Goal: Book appointment/travel/reservation

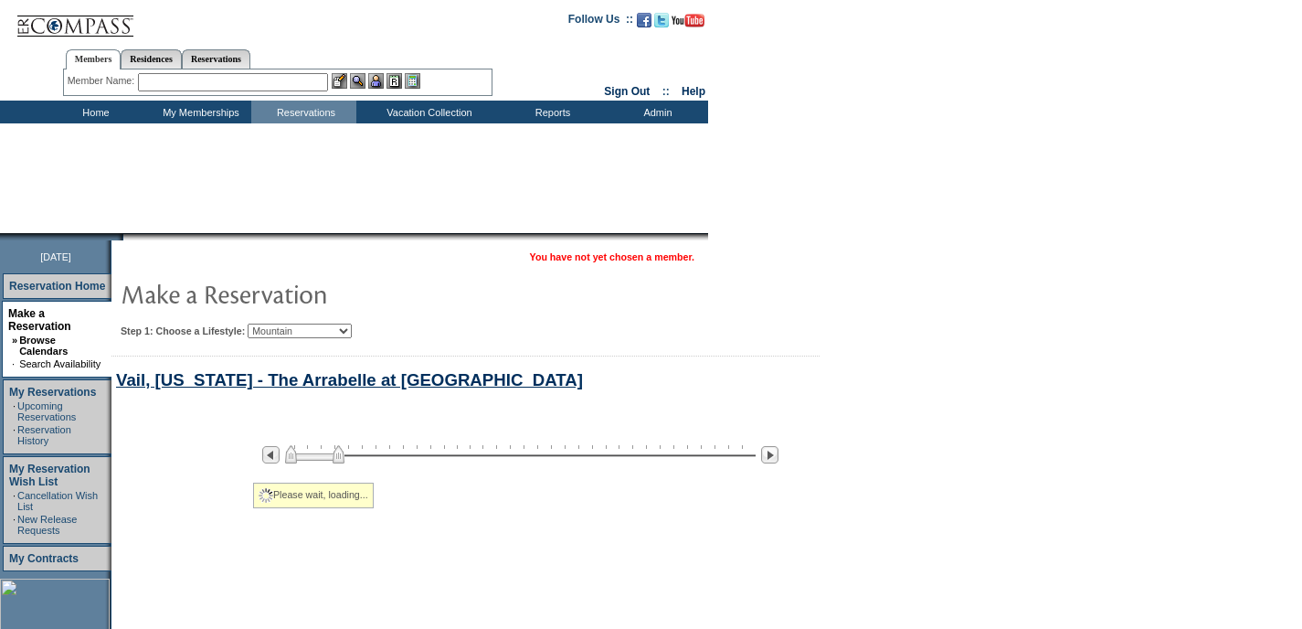
select select "Mountain"
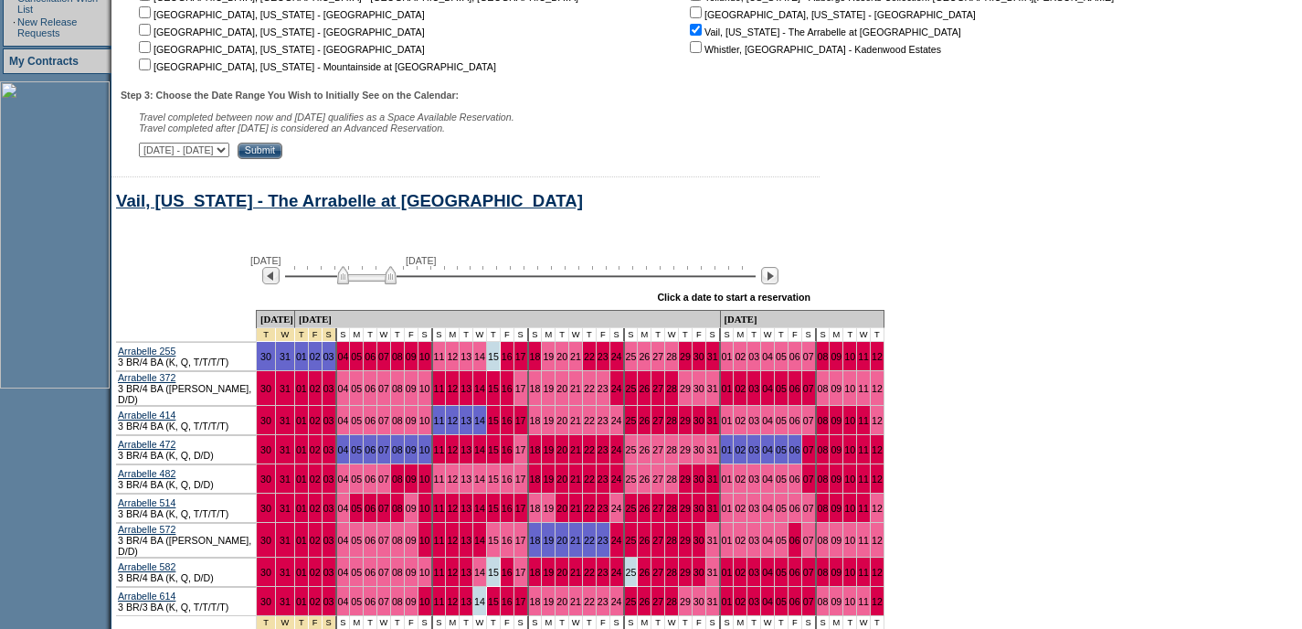
scroll to position [701, 0]
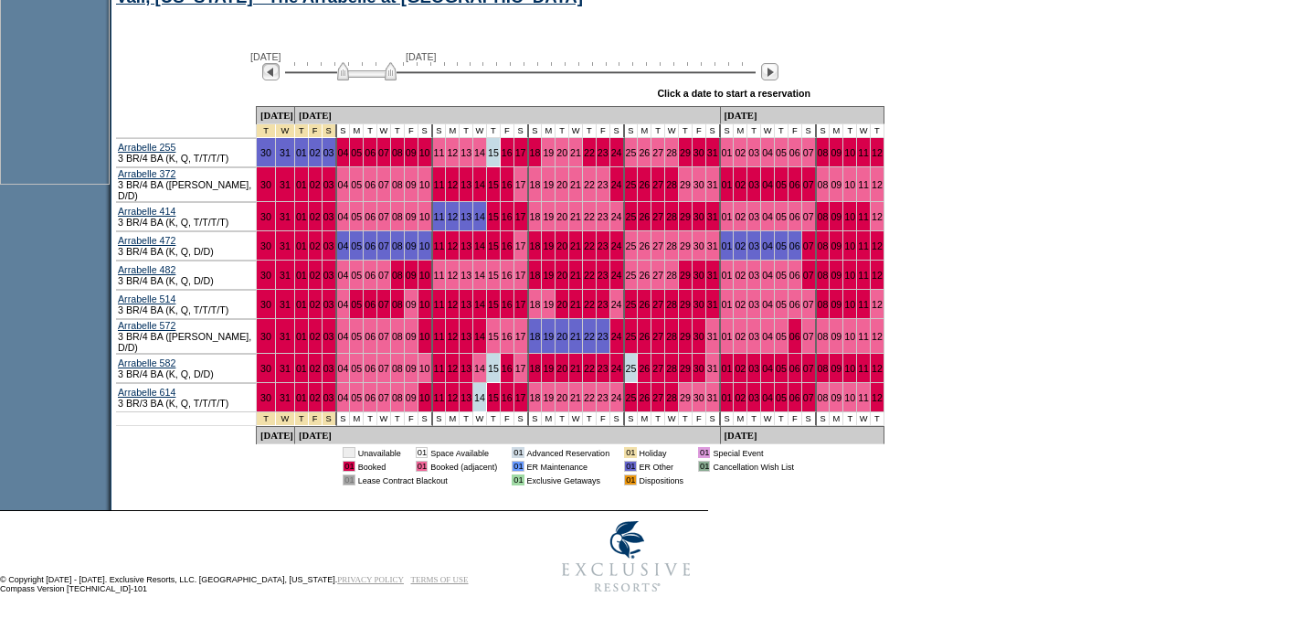
click at [280, 77] on img at bounding box center [270, 71] width 17 height 17
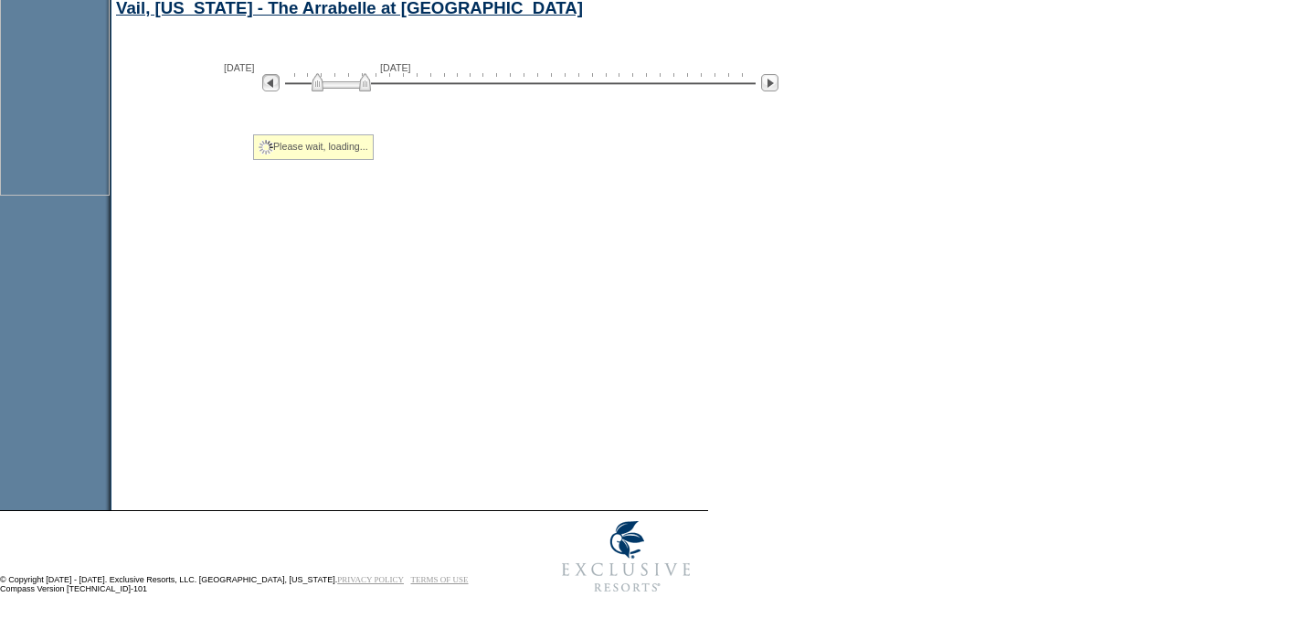
click at [280, 77] on img at bounding box center [270, 82] width 17 height 17
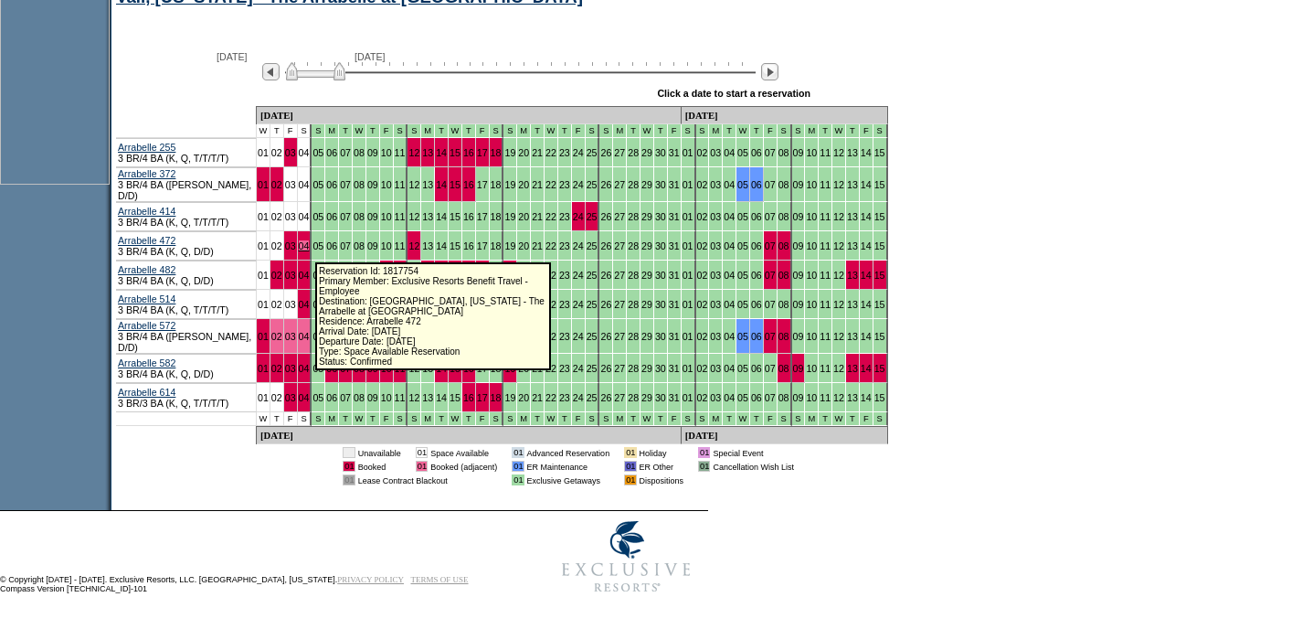
click at [305, 249] on link "04" at bounding box center [304, 245] width 11 height 11
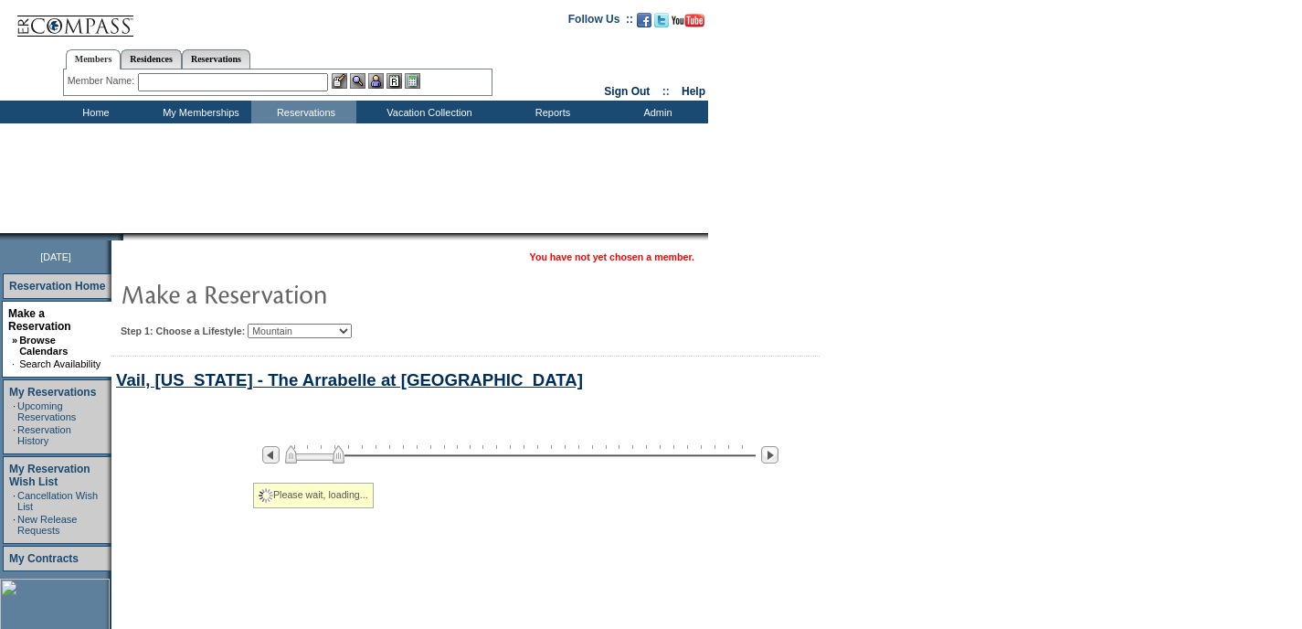
select select "Mountain"
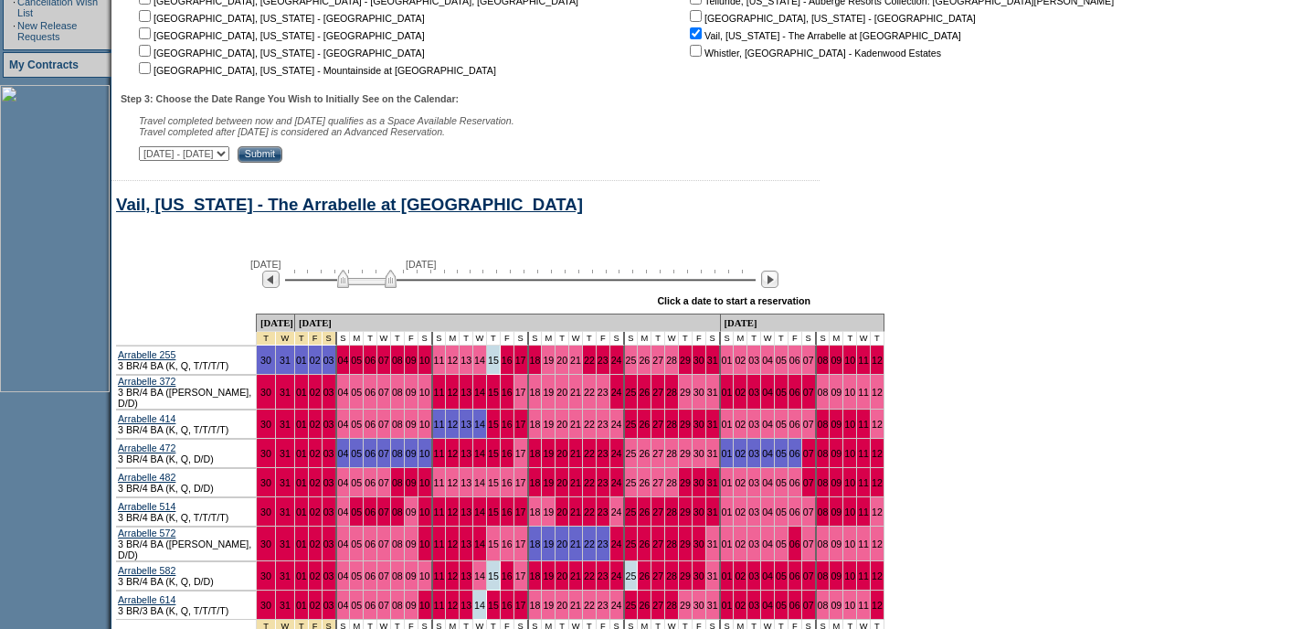
scroll to position [333, 0]
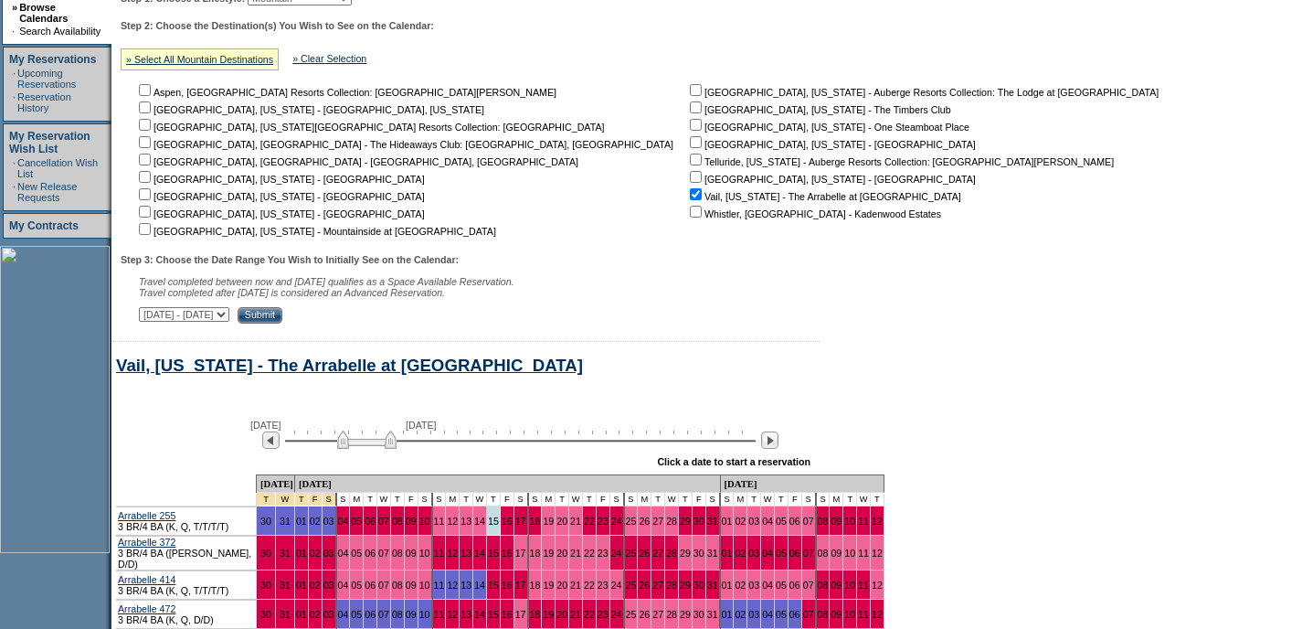
click at [229, 311] on select "[DATE] - [DATE] [DATE] - [DATE] [DATE] - [DATE] [DATE] - [DATE] [DATE] - [DATE]…" at bounding box center [184, 314] width 90 height 15
select select "[DATE]|[DATE]"
click at [149, 311] on select "[DATE] - [DATE] [DATE] - [DATE] [DATE] - [DATE] [DATE] - [DATE] [DATE] - [DATE]…" at bounding box center [184, 314] width 90 height 15
click at [282, 314] on input "Submit" at bounding box center [260, 315] width 45 height 16
